Goal: Information Seeking & Learning: Learn about a topic

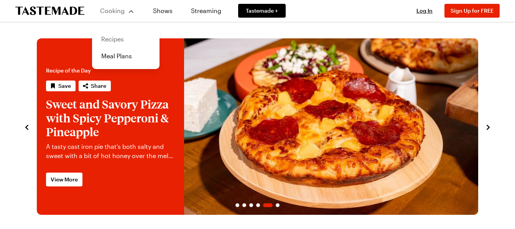
click at [115, 39] on link "Recipes" at bounding box center [126, 39] width 58 height 17
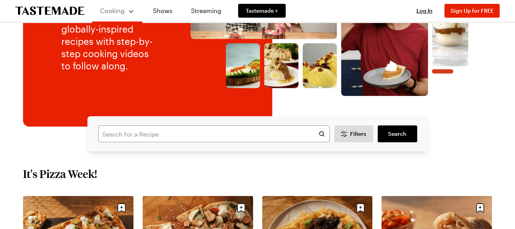
scroll to position [113, 0]
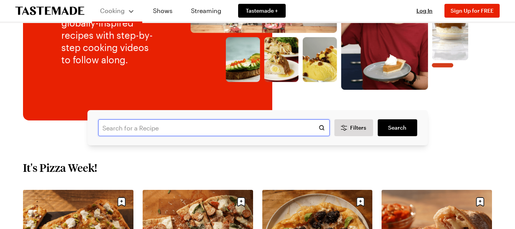
click at [196, 126] on input "text" at bounding box center [214, 127] width 232 height 17
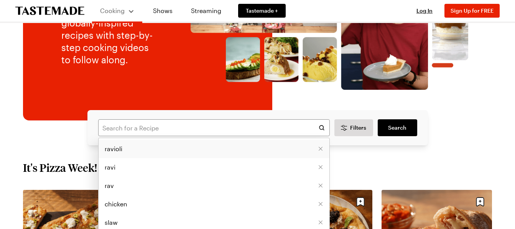
click at [170, 150] on li "ravioli" at bounding box center [214, 149] width 231 height 18
type input "ravioli"
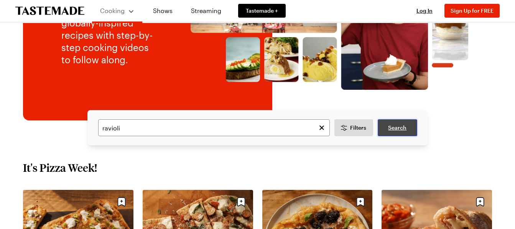
click at [397, 134] on link "Search" at bounding box center [397, 127] width 39 height 17
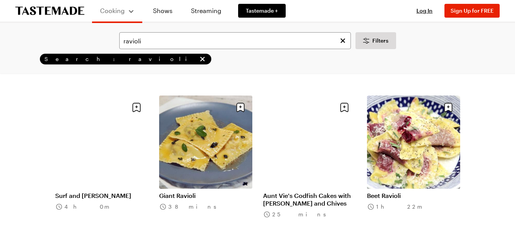
scroll to position [820, 0]
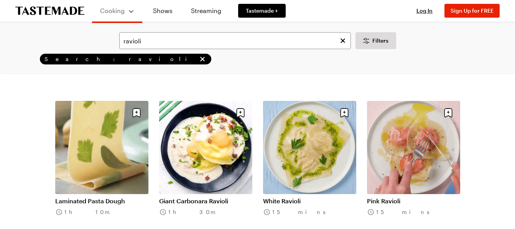
scroll to position [994, 0]
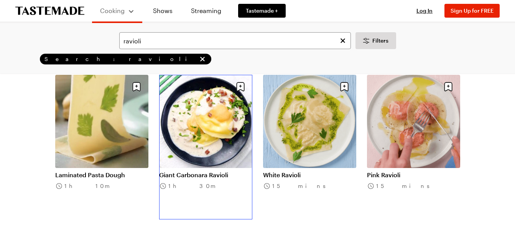
click at [232, 171] on link "Giant Carbonara Ravioli" at bounding box center [205, 175] width 93 height 8
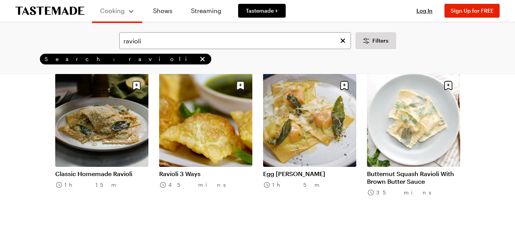
scroll to position [529, 0]
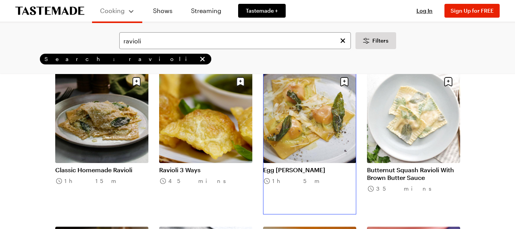
click at [315, 166] on link "Egg [PERSON_NAME]" at bounding box center [309, 170] width 93 height 8
